Goal: Task Accomplishment & Management: Use online tool/utility

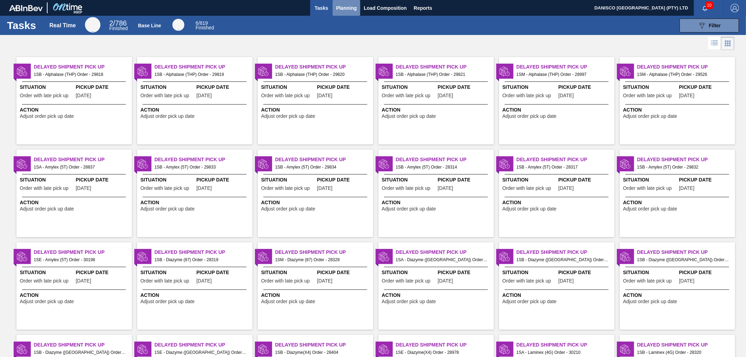
click at [351, 6] on span "Planning" at bounding box center [346, 8] width 21 height 8
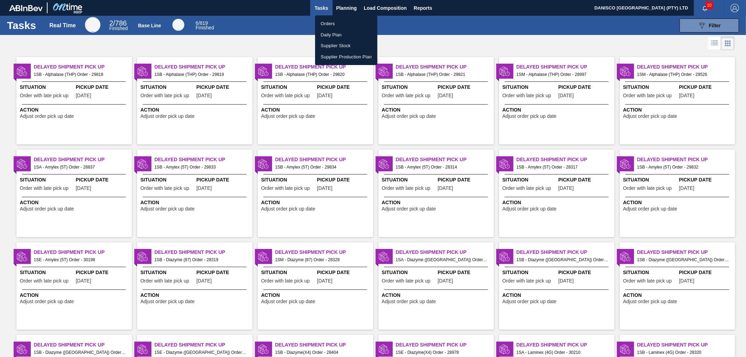
click at [335, 22] on li "Orders" at bounding box center [346, 23] width 62 height 11
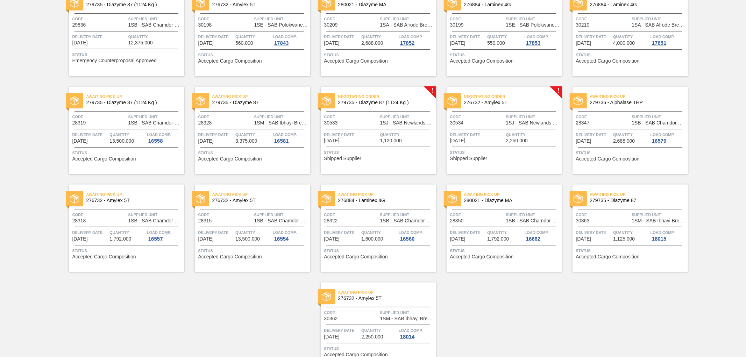
scroll to position [700, 0]
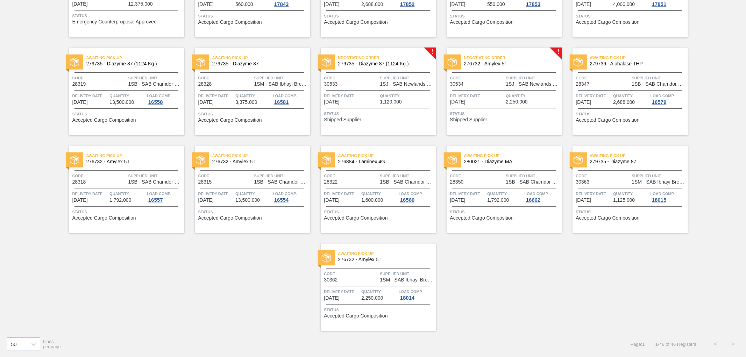
click at [359, 80] on span "Code" at bounding box center [351, 77] width 54 height 7
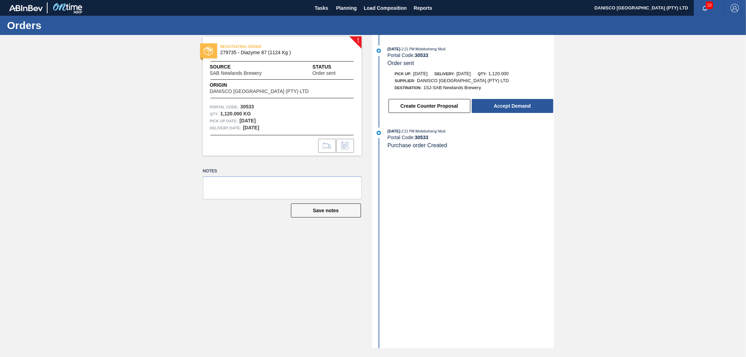
click at [26, 221] on div "! NEGOTIATING ORDER 279735 - Diazyme 87 (1124 Kg ) Source SAB Newlands Brewery …" at bounding box center [373, 191] width 746 height 313
click at [243, 104] on strong "30533" at bounding box center [247, 107] width 14 height 6
click at [8, 158] on div "! NEGOTIATING ORDER 279735 - Diazyme 87 (1124 Kg ) Source SAB Newlands Brewery …" at bounding box center [373, 191] width 746 height 313
drag, startPoint x: 695, startPoint y: 109, endPoint x: 686, endPoint y: 112, distance: 9.4
click at [695, 109] on div "! NEGOTIATING ORDER 279735 - Diazyme 87 (1124 Kg ) Source SAB Newlands Brewery …" at bounding box center [373, 191] width 746 height 313
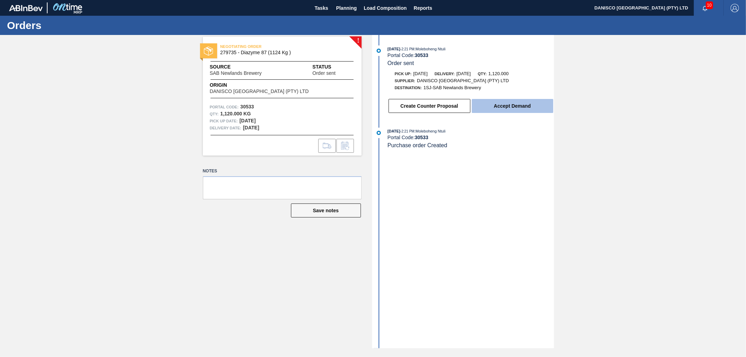
click at [494, 107] on button "Accept Demand" at bounding box center [512, 106] width 81 height 14
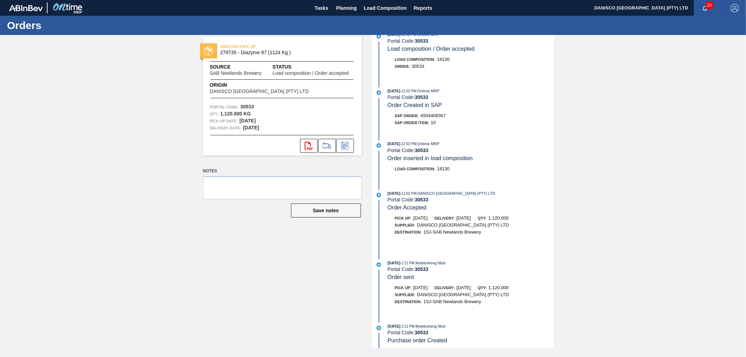
scroll to position [22, 0]
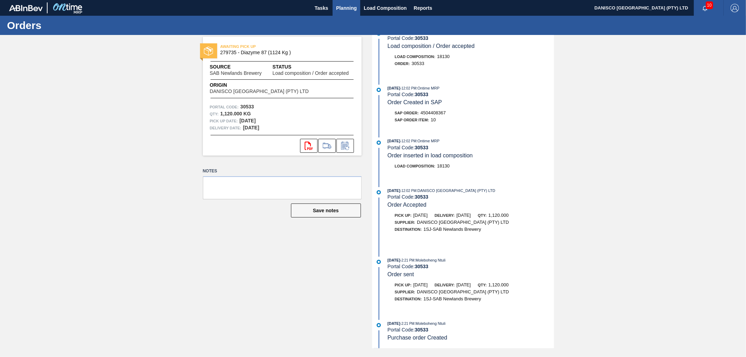
click at [352, 9] on span "Planning" at bounding box center [346, 8] width 21 height 8
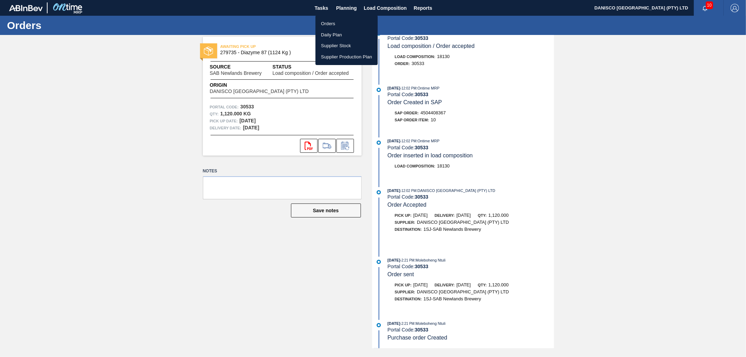
click at [333, 21] on li "Orders" at bounding box center [346, 23] width 62 height 11
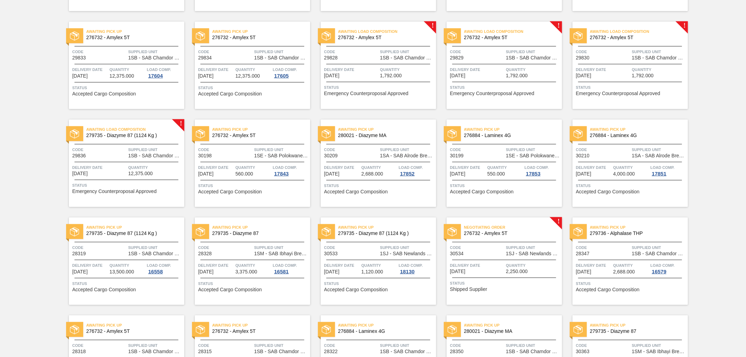
scroll to position [544, 0]
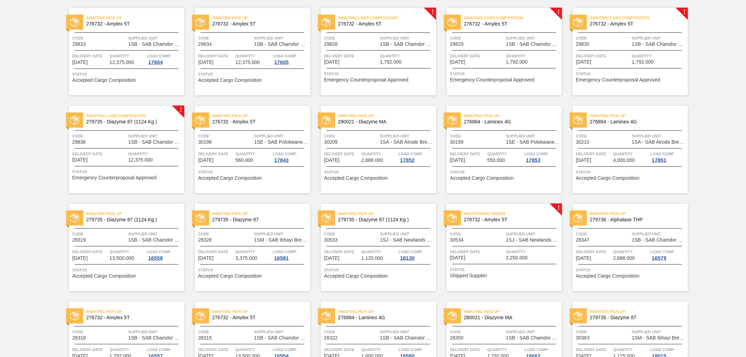
click at [355, 236] on span "Code" at bounding box center [351, 233] width 54 height 7
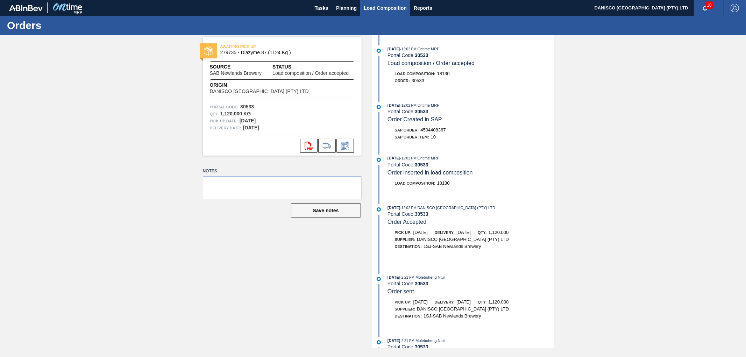
click at [396, 8] on span "Load Composition" at bounding box center [385, 8] width 43 height 8
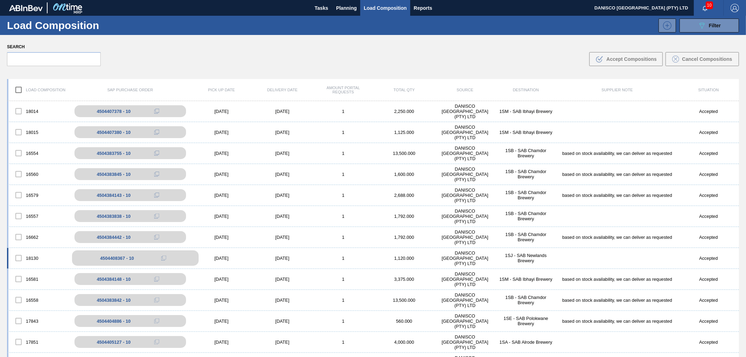
click at [119, 259] on div "4504408367 - 10" at bounding box center [117, 258] width 34 height 5
click at [114, 258] on div "4504408367 - 10" at bounding box center [117, 258] width 34 height 5
click at [35, 257] on div "18130" at bounding box center [38, 258] width 61 height 15
click at [226, 258] on div "[DATE]" at bounding box center [221, 258] width 61 height 5
click at [294, 259] on div "[DATE]" at bounding box center [282, 258] width 61 height 5
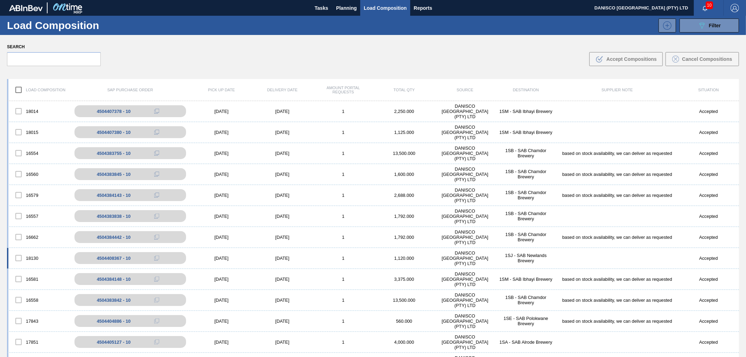
click at [431, 258] on div "1,120.000" at bounding box center [404, 258] width 61 height 5
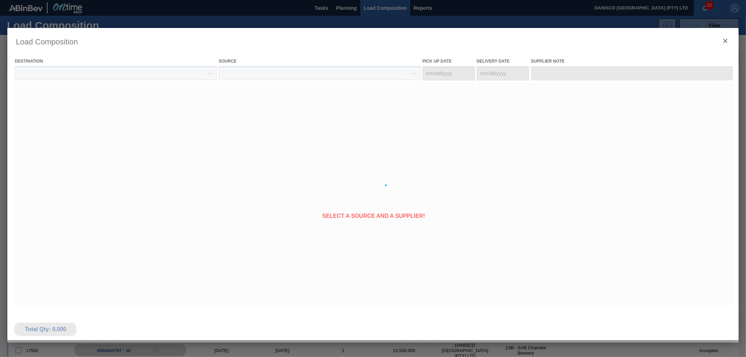
scroll to position [116, 0]
type Date "[DATE]"
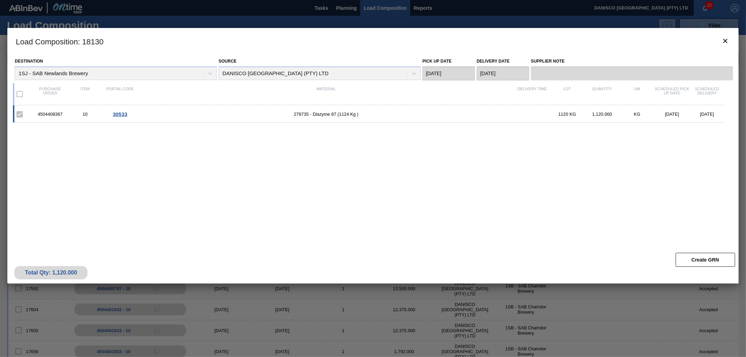
click at [505, 163] on div "4504408367 10 30533 279735 - Diazyme 87 (1124 Kg ) 1120 KG 1,120.000 KG [DATE] …" at bounding box center [371, 173] width 717 height 136
click at [123, 148] on div "4504408367 10 30533 279735 - Diazyme 87 (1124 Kg ) 1120 KG 1,120.000 KG [DATE] …" at bounding box center [371, 173] width 717 height 136
click at [194, 179] on div "4504408367 10 30533 279735 - Diazyme 87 (1124 Kg ) 1120 KG 1,120.000 KG [DATE] …" at bounding box center [371, 173] width 717 height 136
drag, startPoint x: 64, startPoint y: 114, endPoint x: 35, endPoint y: 118, distance: 28.5
click at [35, 118] on div "4504408367 10 30533 279735 - Diazyme 87 (1124 Kg ) 1120 KG 1,120.000 KG [DATE] …" at bounding box center [368, 113] width 711 height 17
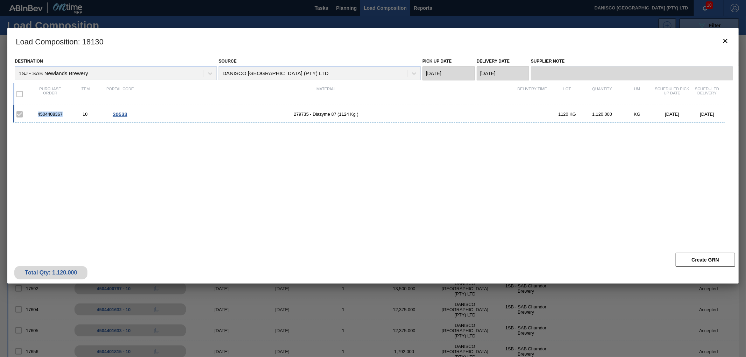
copy div "4504408367"
click at [229, 107] on div "4504408367 10 30533 279735 - Diazyme 87 (1124 Kg ) 1120 KG 1,120.000 KG [DATE] …" at bounding box center [368, 113] width 711 height 17
click at [720, 40] on button "botão de ícone" at bounding box center [725, 41] width 17 height 17
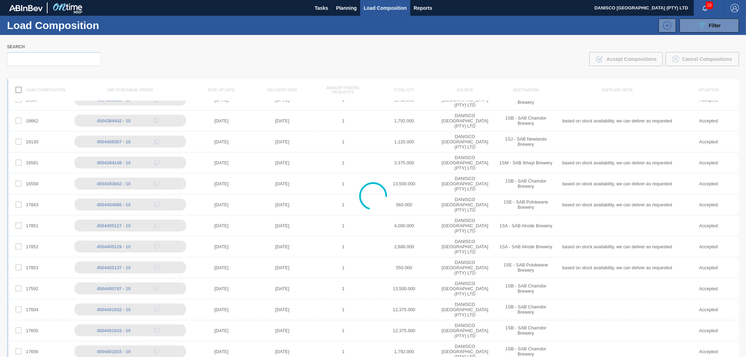
click at [383, 39] on div at bounding box center [373, 196] width 746 height 322
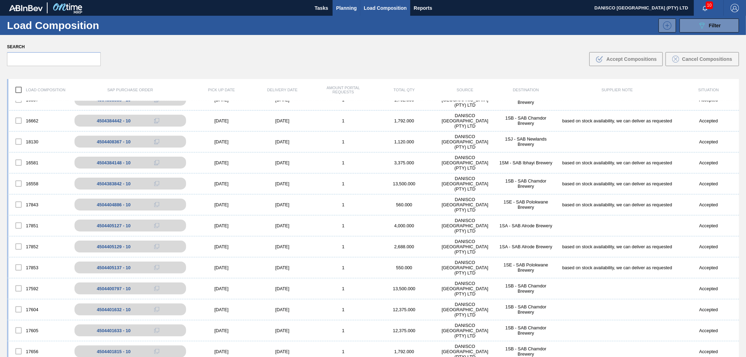
click at [350, 10] on span "Planning" at bounding box center [346, 8] width 21 height 8
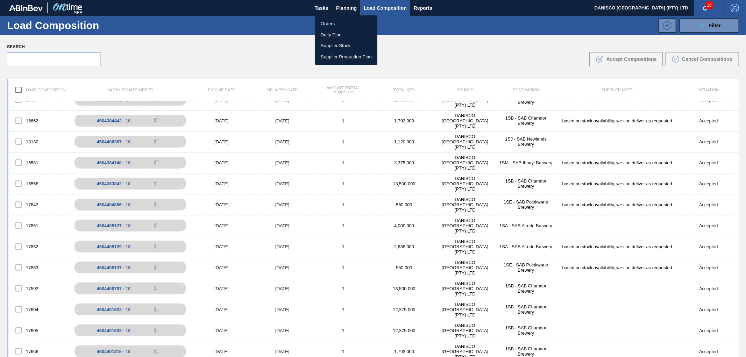
click at [330, 26] on li "Orders" at bounding box center [346, 23] width 62 height 11
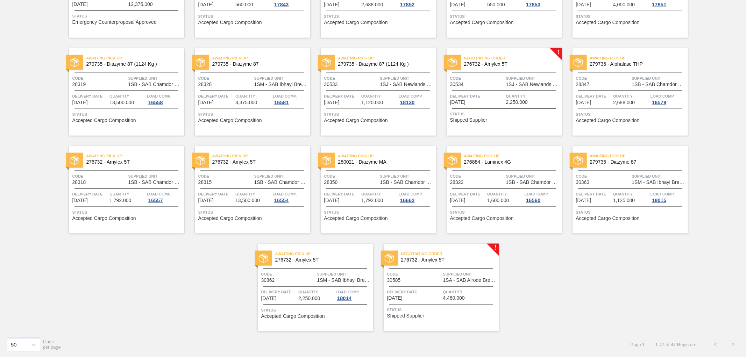
scroll to position [700, 0]
click at [497, 81] on div "Code 30534" at bounding box center [477, 80] width 54 height 12
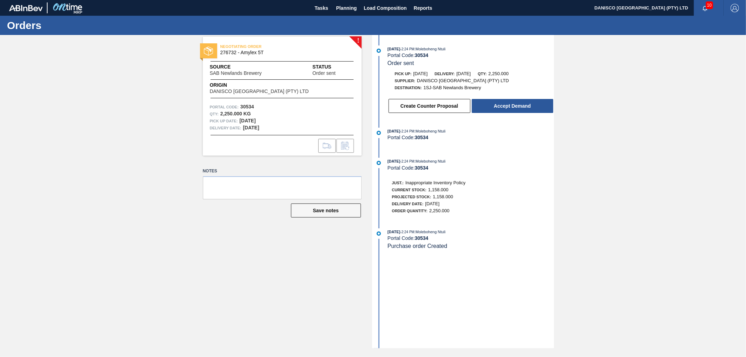
click at [69, 134] on div "! NEGOTIATING ORDER 276732 - Amylex 5T Source SAB Newlands Brewery Status Order…" at bounding box center [373, 191] width 746 height 313
click at [75, 144] on div "! NEGOTIATING ORDER 276732 - Amylex 5T Source SAB Newlands Brewery Status Order…" at bounding box center [373, 191] width 746 height 313
drag, startPoint x: 606, startPoint y: 198, endPoint x: 565, endPoint y: 168, distance: 51.0
click at [606, 198] on div "! NEGOTIATING ORDER 276732 - Amylex 5T Source SAB Newlands Brewery Status Order…" at bounding box center [373, 191] width 746 height 313
click at [514, 103] on button "Accept Demand" at bounding box center [512, 106] width 81 height 14
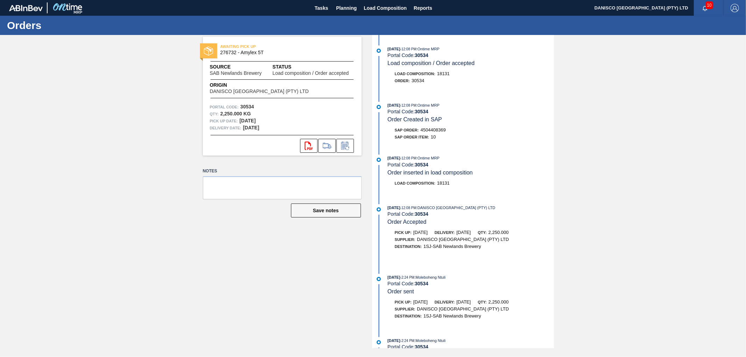
drag, startPoint x: 594, startPoint y: 138, endPoint x: 522, endPoint y: 197, distance: 93.2
click at [594, 138] on div "AWAITING PICK UP 276732 - Amylex 5T Source SAB Newlands Brewery Status Load com…" at bounding box center [373, 191] width 746 height 313
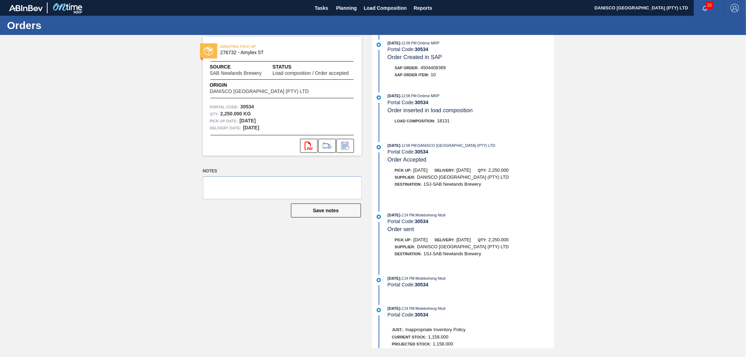
scroll to position [125, 0]
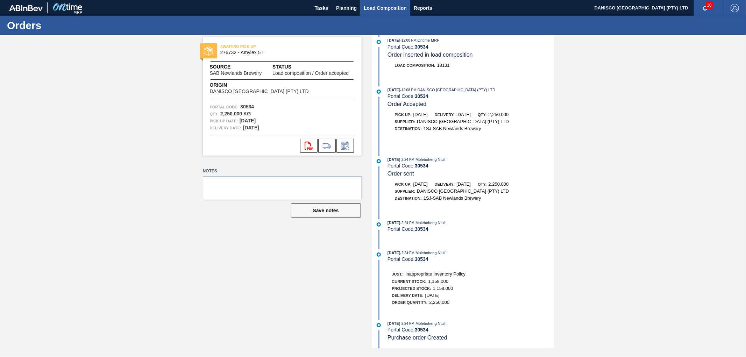
click at [390, 6] on span "Load Composition" at bounding box center [385, 8] width 43 height 8
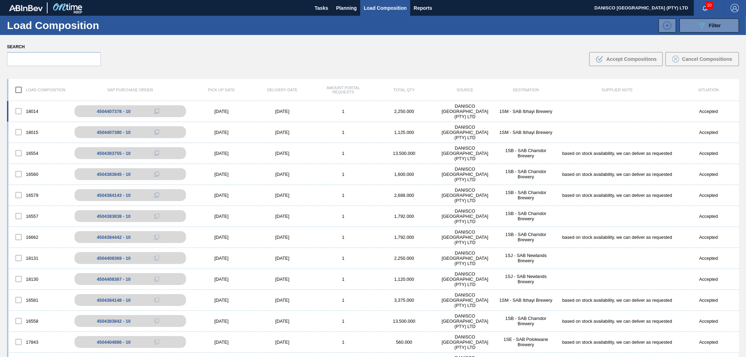
click at [35, 109] on div "18014" at bounding box center [38, 111] width 61 height 15
click at [219, 112] on div "[DATE]" at bounding box center [221, 111] width 61 height 5
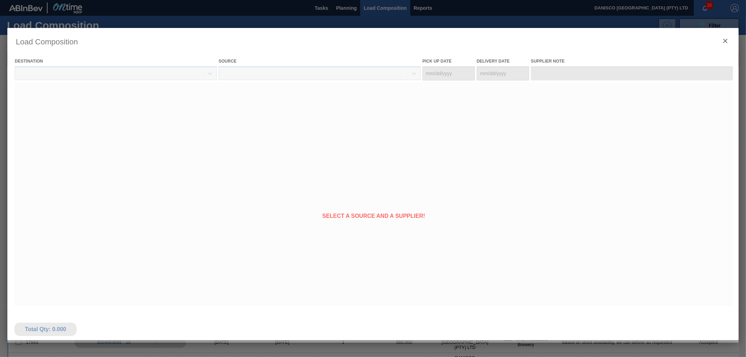
type Date "[DATE]"
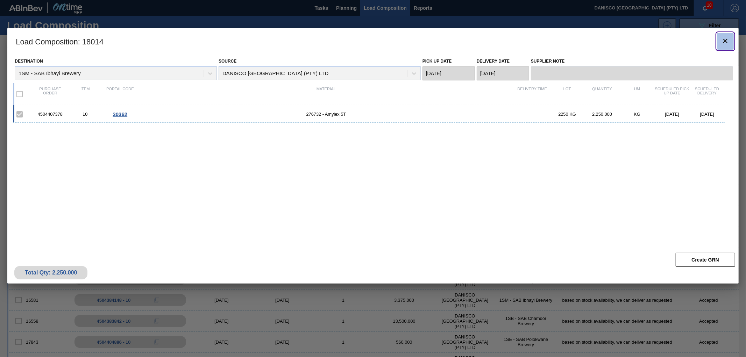
click at [725, 37] on icon "botão de ícone" at bounding box center [725, 41] width 8 height 8
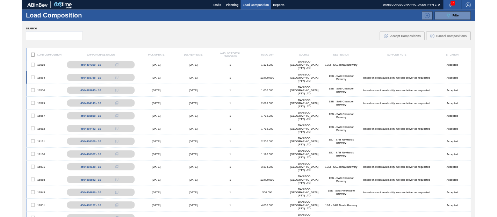
scroll to position [39, 0]
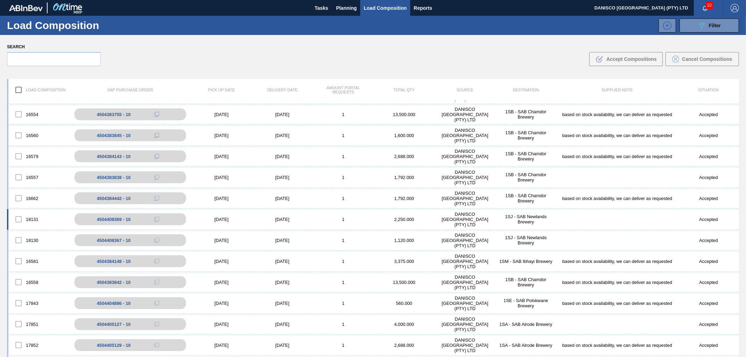
click at [30, 220] on div "18131" at bounding box center [38, 219] width 61 height 15
click at [32, 217] on div "18131" at bounding box center [38, 219] width 61 height 15
click at [222, 222] on div "18131 4504408369 - 10 [DATE] [DATE] 1 2,250.000 DANISCO [GEOGRAPHIC_DATA] (PTY)…" at bounding box center [373, 219] width 732 height 21
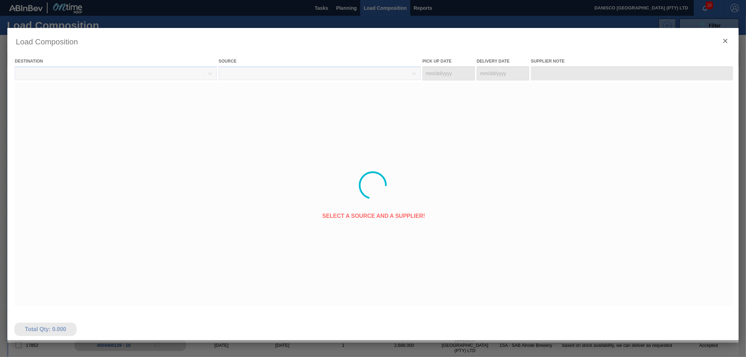
type Date "[DATE]"
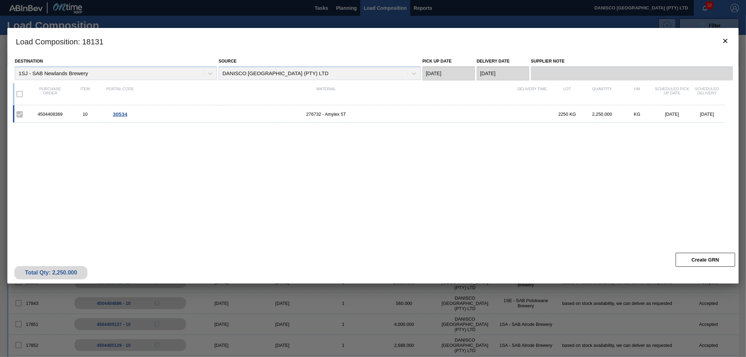
click at [571, 135] on div "4504408369 10 30534 276732 - Amylex 5T 2250 KG 2,250.000 KG [DATE] [DATE]" at bounding box center [371, 173] width 717 height 136
drag, startPoint x: 50, startPoint y: 115, endPoint x: 38, endPoint y: 115, distance: 11.9
click at [38, 115] on div "4504408369" at bounding box center [50, 114] width 35 height 5
copy div "4504408369"
click at [726, 40] on icon "botão de ícone" at bounding box center [725, 41] width 8 height 8
